Goal: Find specific page/section: Find specific page/section

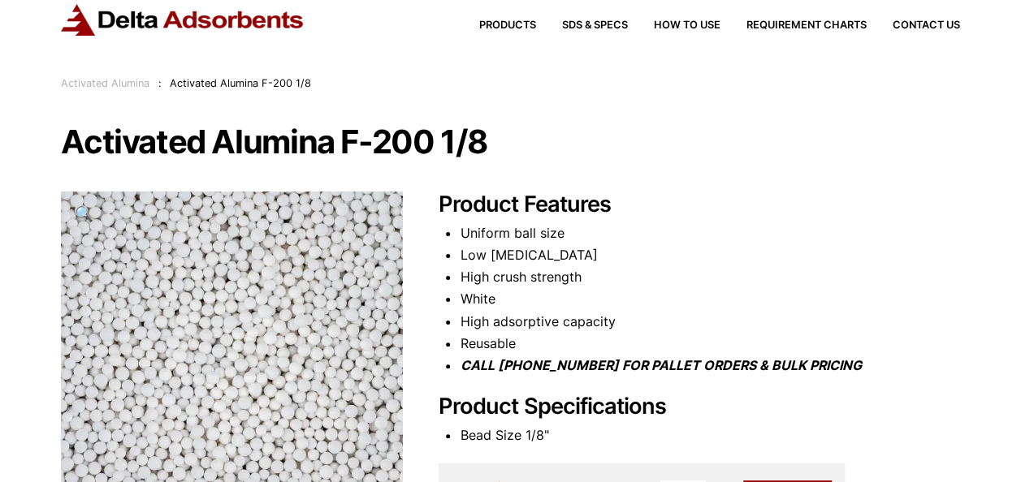
scroll to position [15, 0]
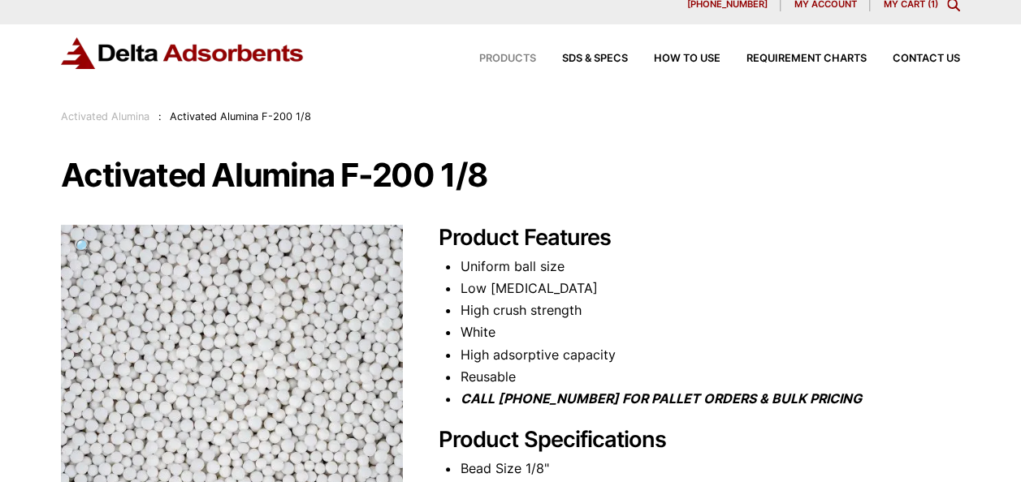
click at [494, 58] on span "Products" at bounding box center [507, 59] width 57 height 11
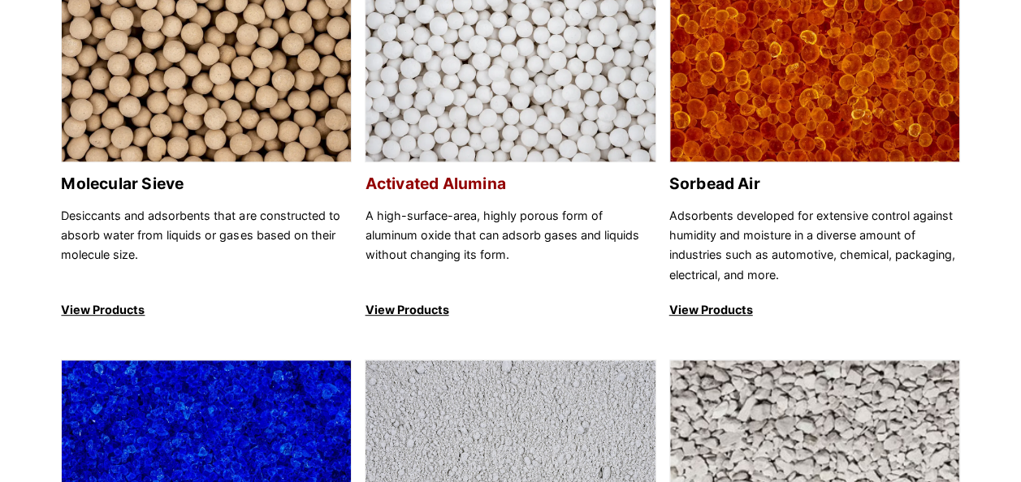
scroll to position [325, 0]
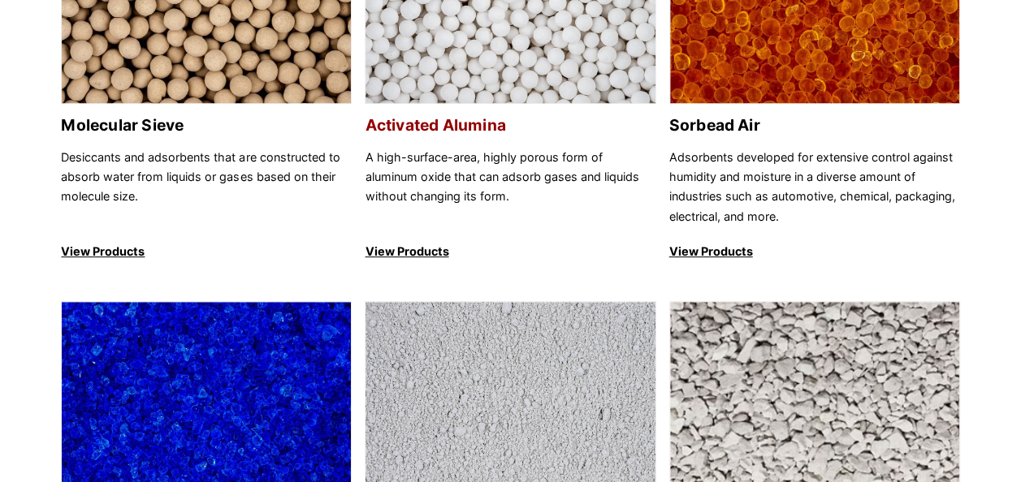
click at [405, 252] on p "View Products" at bounding box center [510, 251] width 291 height 19
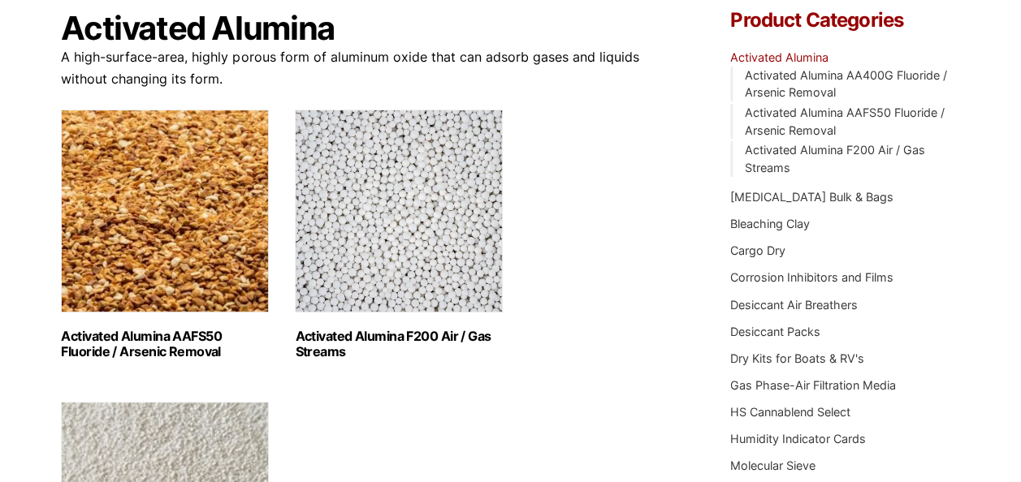
scroll to position [406, 0]
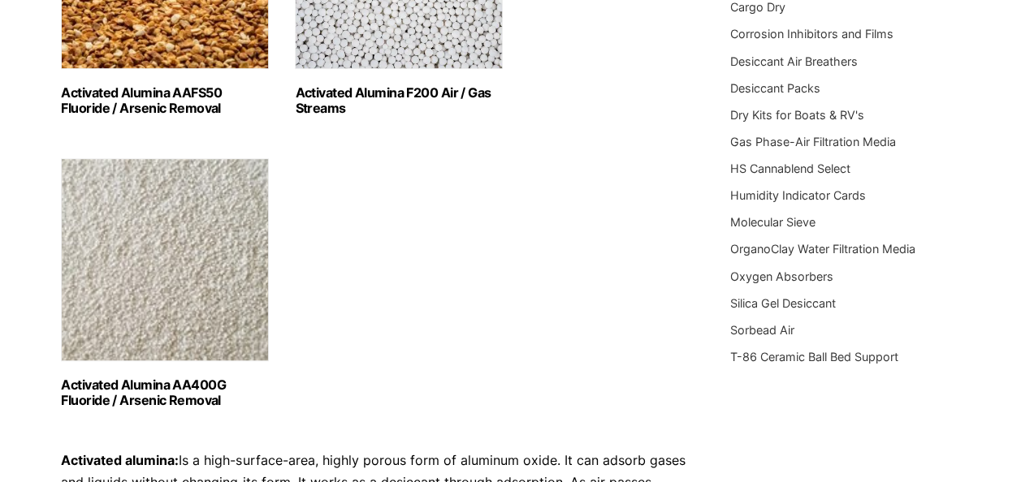
click at [358, 93] on h2 "Activated Alumina F200 Air / Gas Streams (3)" at bounding box center [399, 100] width 208 height 31
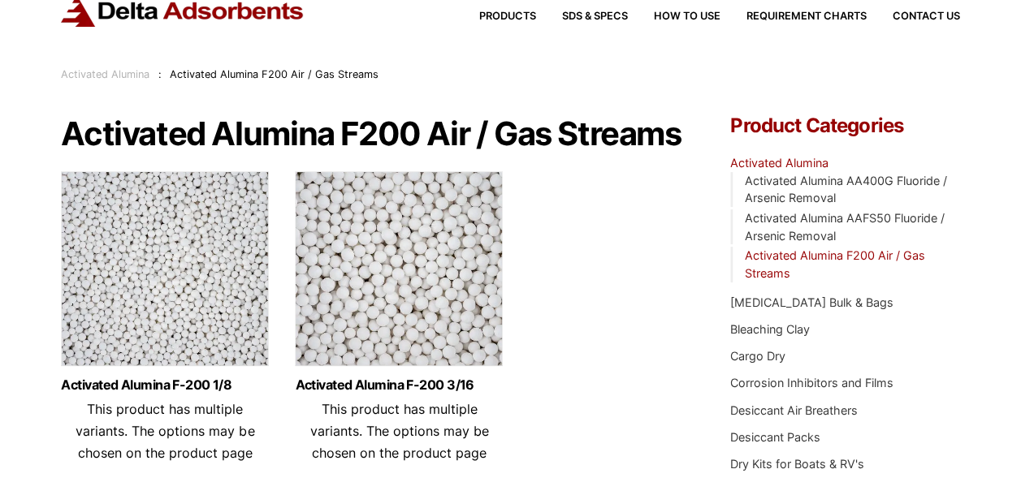
scroll to position [81, 0]
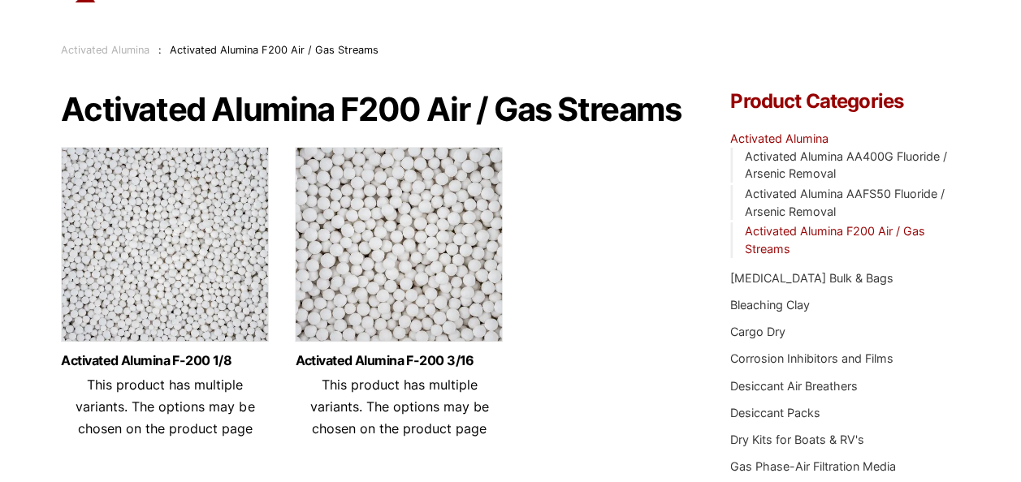
click at [786, 229] on link "Activated Alumina F200 Air / Gas Streams" at bounding box center [835, 240] width 180 height 32
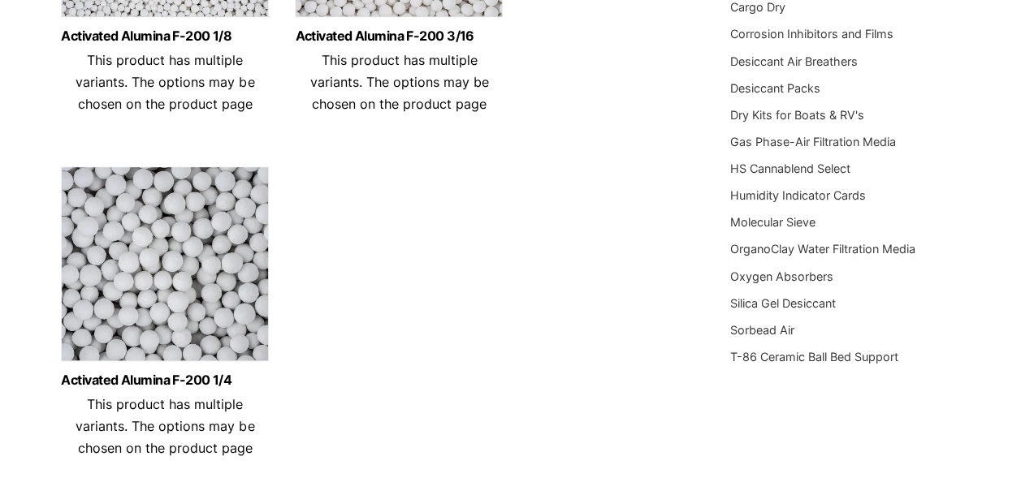
scroll to position [162, 0]
